Goal: Information Seeking & Learning: Learn about a topic

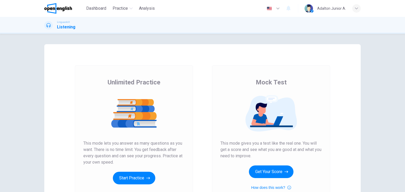
scroll to position [26, 0]
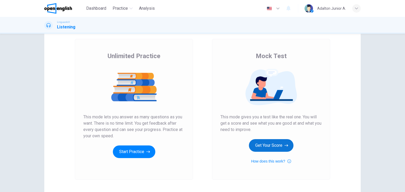
click at [263, 149] on button "Get Your Score" at bounding box center [271, 145] width 45 height 13
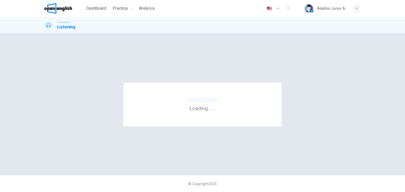
scroll to position [0, 0]
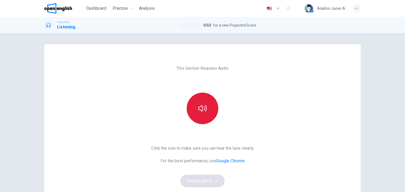
click at [207, 113] on button "button" at bounding box center [203, 109] width 32 height 32
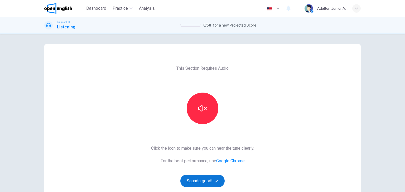
click at [198, 183] on button "Sounds good!" at bounding box center [202, 181] width 44 height 13
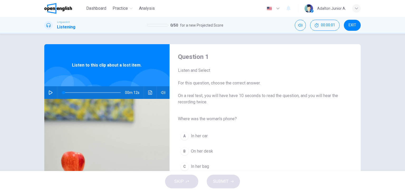
click at [49, 92] on icon "button" at bounding box center [51, 93] width 4 height 4
type input "*"
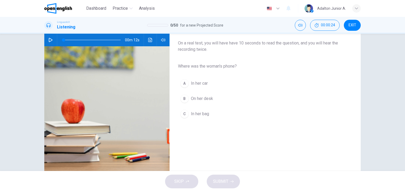
scroll to position [26, 0]
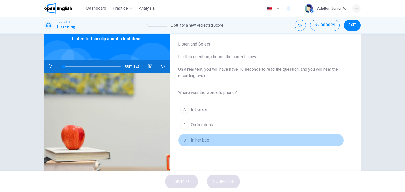
click at [189, 139] on button "C In her bag" at bounding box center [261, 140] width 166 height 13
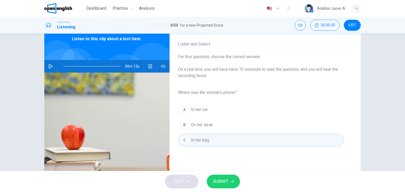
click at [220, 180] on span "SUBMIT" at bounding box center [220, 181] width 15 height 7
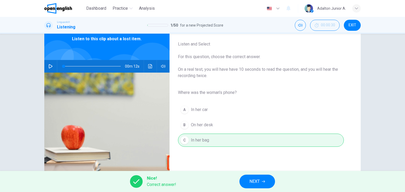
click at [251, 185] on span "NEXT" at bounding box center [254, 181] width 10 height 7
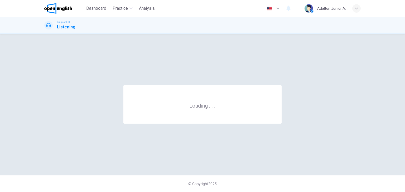
scroll to position [0, 0]
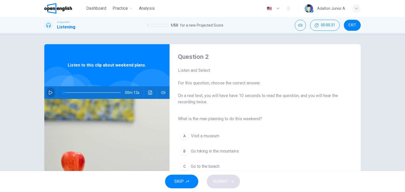
click at [48, 93] on icon "button" at bounding box center [50, 93] width 4 height 4
type input "*"
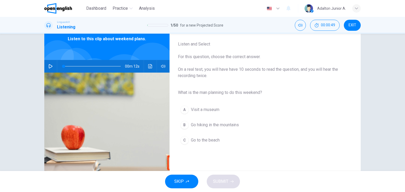
click at [227, 127] on span "Go hiking in the mountains" at bounding box center [215, 125] width 48 height 6
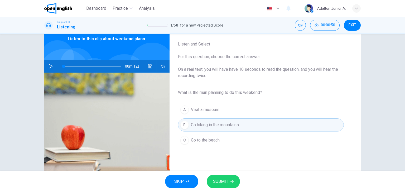
click at [220, 182] on span "SUBMIT" at bounding box center [220, 181] width 15 height 7
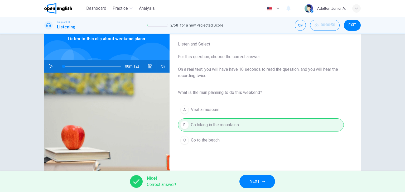
click at [249, 182] on button "NEXT" at bounding box center [257, 182] width 36 height 14
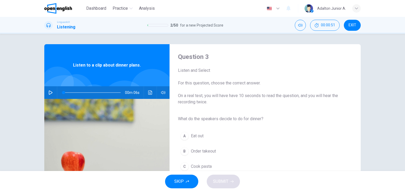
click at [51, 92] on icon "button" at bounding box center [51, 93] width 4 height 4
type input "*"
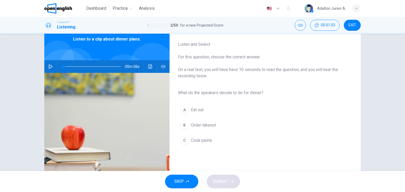
scroll to position [26, 0]
click at [196, 140] on span "Cook pasta" at bounding box center [201, 140] width 21 height 6
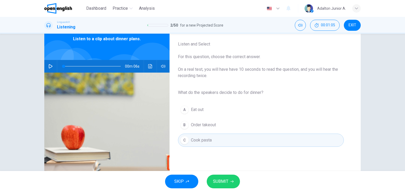
click at [220, 185] on button "SUBMIT" at bounding box center [223, 182] width 33 height 14
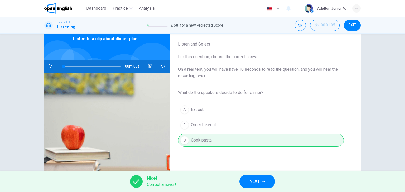
click at [250, 184] on span "NEXT" at bounding box center [254, 181] width 10 height 7
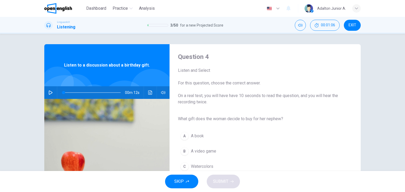
click at [50, 95] on icon "button" at bounding box center [50, 93] width 4 height 4
type input "*"
click at [207, 166] on span "Watercolors" at bounding box center [202, 167] width 22 height 6
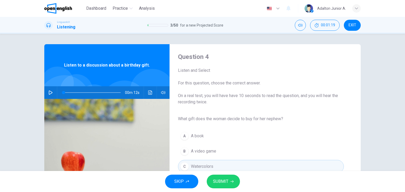
click at [223, 184] on span "SUBMIT" at bounding box center [220, 181] width 15 height 7
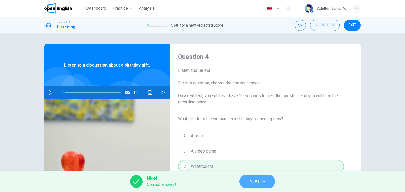
click at [253, 183] on span "NEXT" at bounding box center [254, 181] width 10 height 7
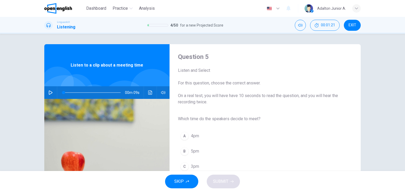
click at [51, 91] on icon "button" at bounding box center [50, 93] width 4 height 4
click at [197, 167] on span "3pm" at bounding box center [195, 167] width 8 height 6
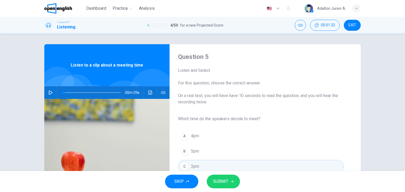
click at [224, 180] on span "SUBMIT" at bounding box center [220, 181] width 15 height 7
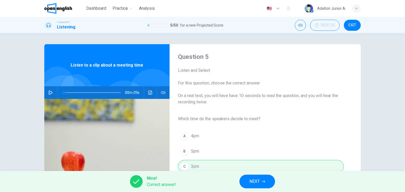
click at [49, 95] on button "button" at bounding box center [50, 92] width 8 height 13
click at [243, 182] on button "NEXT" at bounding box center [257, 182] width 36 height 14
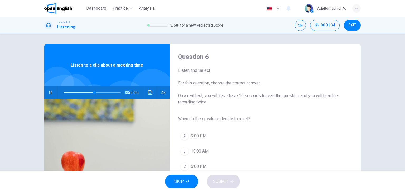
click at [52, 91] on button "button" at bounding box center [50, 92] width 8 height 13
click at [46, 94] on button "button" at bounding box center [50, 92] width 8 height 13
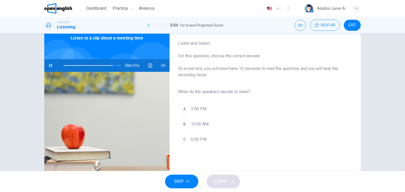
scroll to position [26, 0]
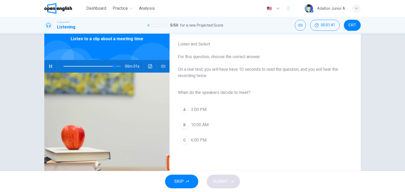
click at [191, 109] on span "3:00 PM" at bounding box center [199, 110] width 16 height 6
type input "*"
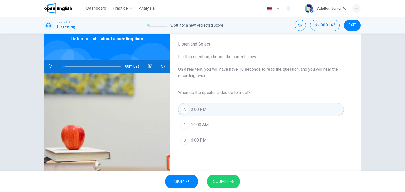
click at [223, 183] on span "SUBMIT" at bounding box center [220, 181] width 15 height 7
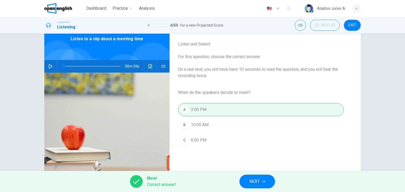
click at [258, 183] on span "NEXT" at bounding box center [254, 181] width 10 height 7
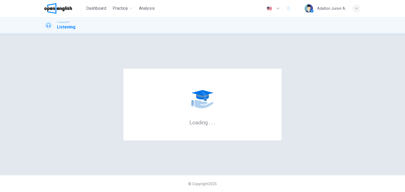
scroll to position [0, 0]
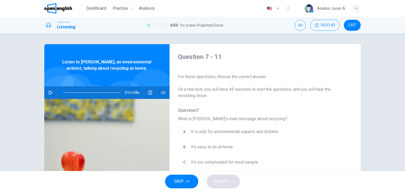
click at [51, 91] on button "button" at bounding box center [50, 92] width 8 height 13
type input "**"
type input "*"
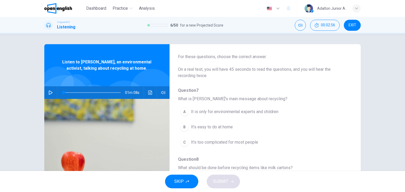
scroll to position [26, 0]
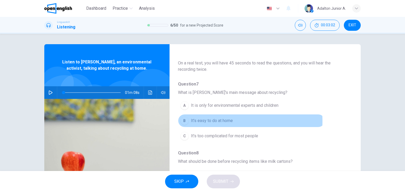
click at [212, 121] on span "It's easy to do at home" at bounding box center [212, 121] width 42 height 6
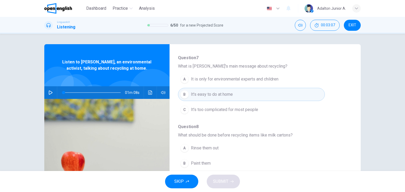
scroll to position [105, 0]
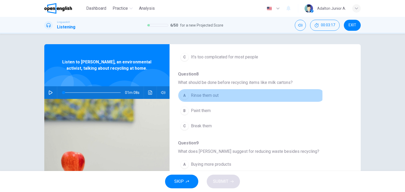
click at [212, 95] on span "Rinse them out" at bounding box center [205, 95] width 28 height 6
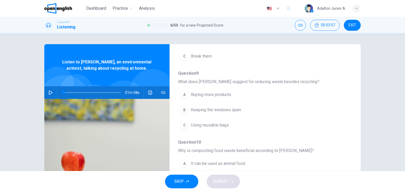
scroll to position [184, 0]
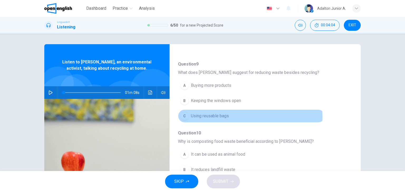
click at [226, 116] on span "Using reusable bags" at bounding box center [210, 116] width 38 height 6
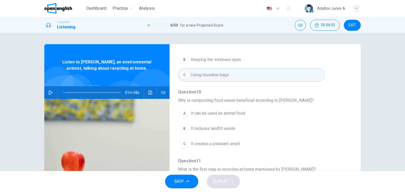
scroll to position [26, 0]
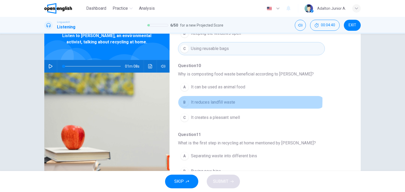
click at [233, 100] on span "It reduces landfill waste" at bounding box center [213, 102] width 44 height 6
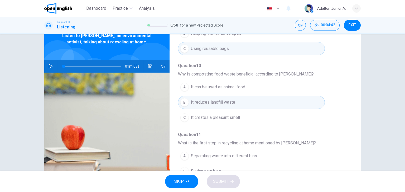
scroll to position [53, 0]
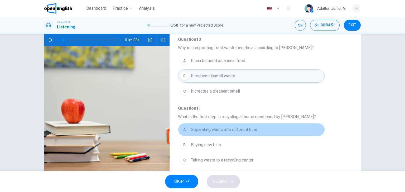
click at [253, 129] on span "Separating waste into different bins" at bounding box center [224, 130] width 66 height 6
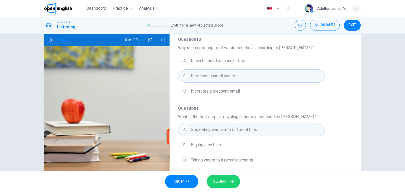
click at [218, 184] on span "SUBMIT" at bounding box center [220, 181] width 15 height 7
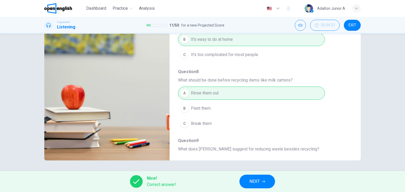
scroll to position [0, 0]
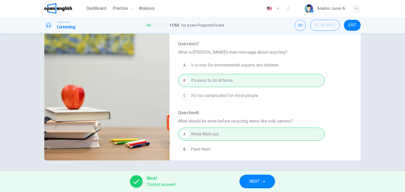
click at [263, 181] on icon "button" at bounding box center [263, 181] width 3 height 3
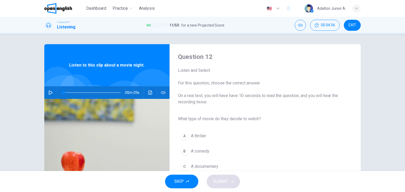
click at [99, 8] on span "Dashboard" at bounding box center [96, 8] width 20 height 6
